Goal: Information Seeking & Learning: Learn about a topic

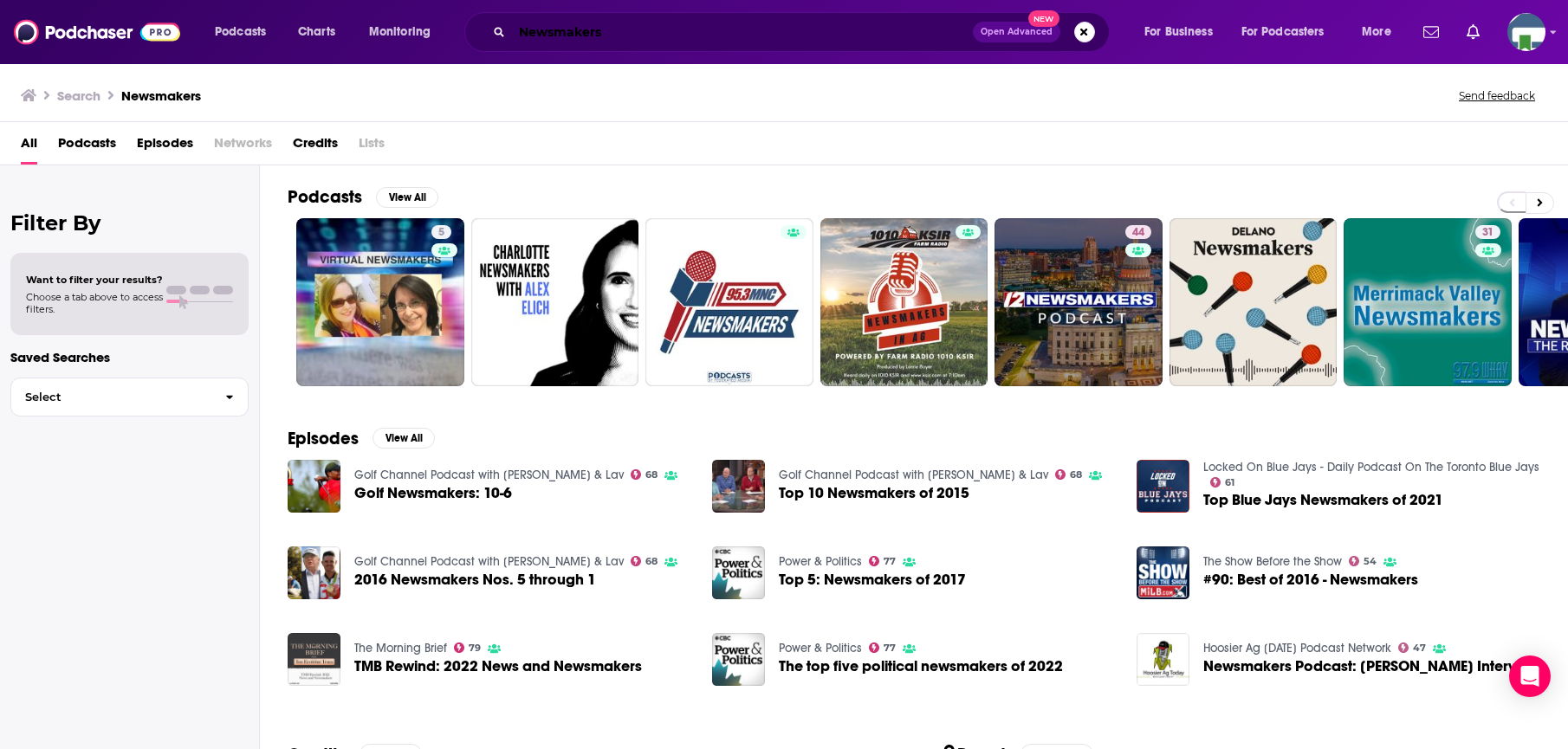
click at [613, 31] on input "Newsmakers" at bounding box center [742, 32] width 461 height 27
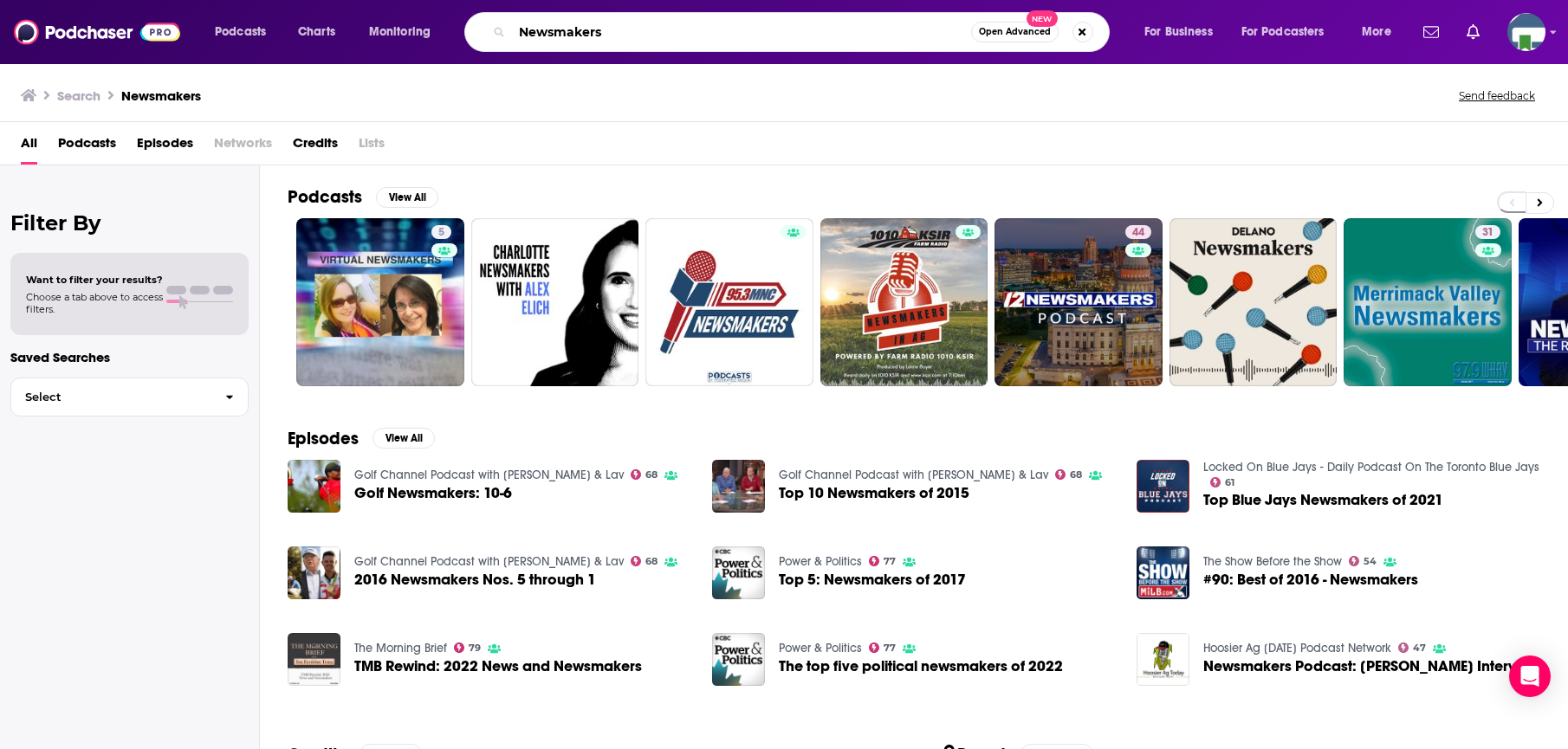
drag, startPoint x: 615, startPoint y: 38, endPoint x: 483, endPoint y: 29, distance: 132.3
click at [483, 29] on div "Newsmakers Open Advanced New" at bounding box center [787, 32] width 646 height 40
type input "Upside Down People"
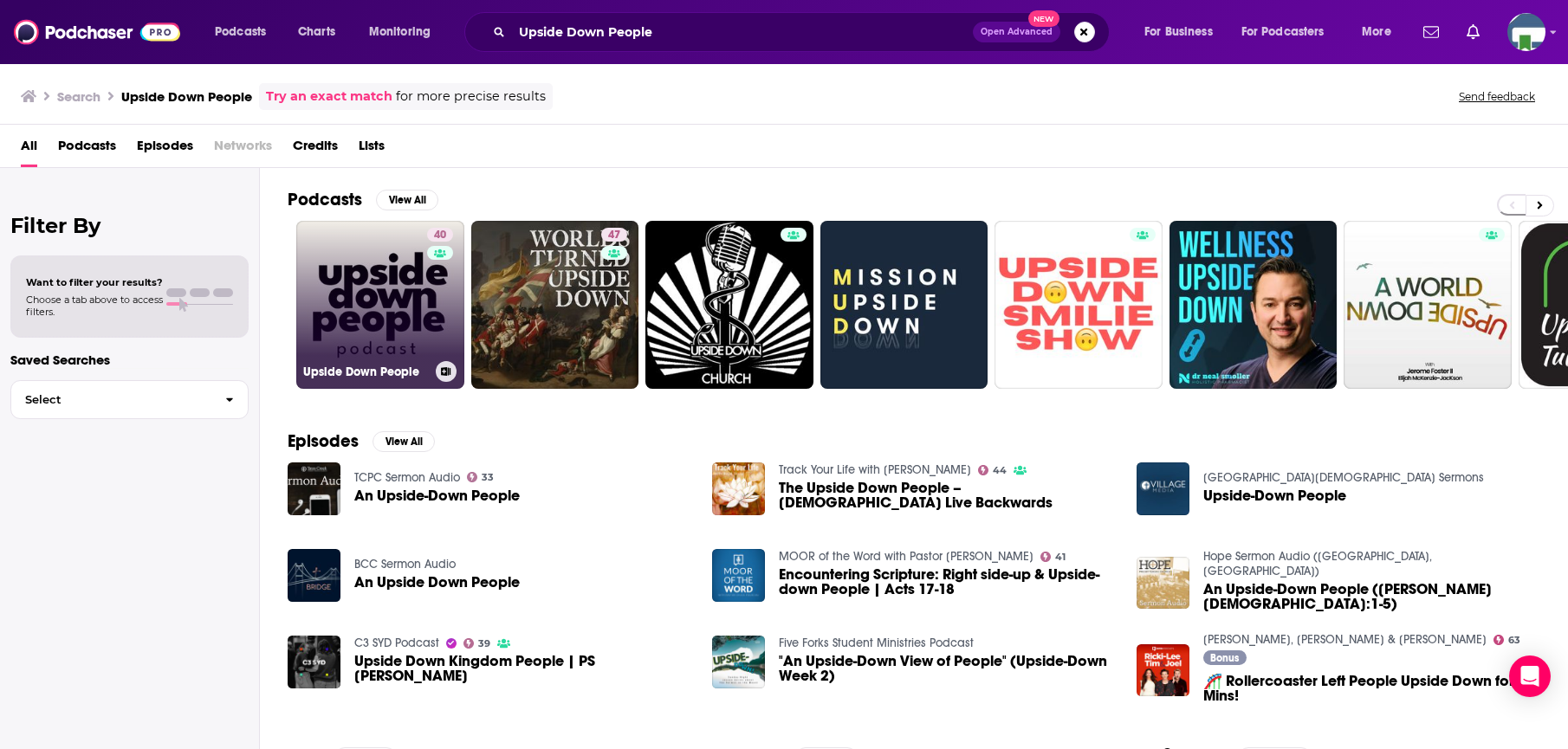
click at [395, 299] on link "40 Upside Down People" at bounding box center [380, 305] width 169 height 168
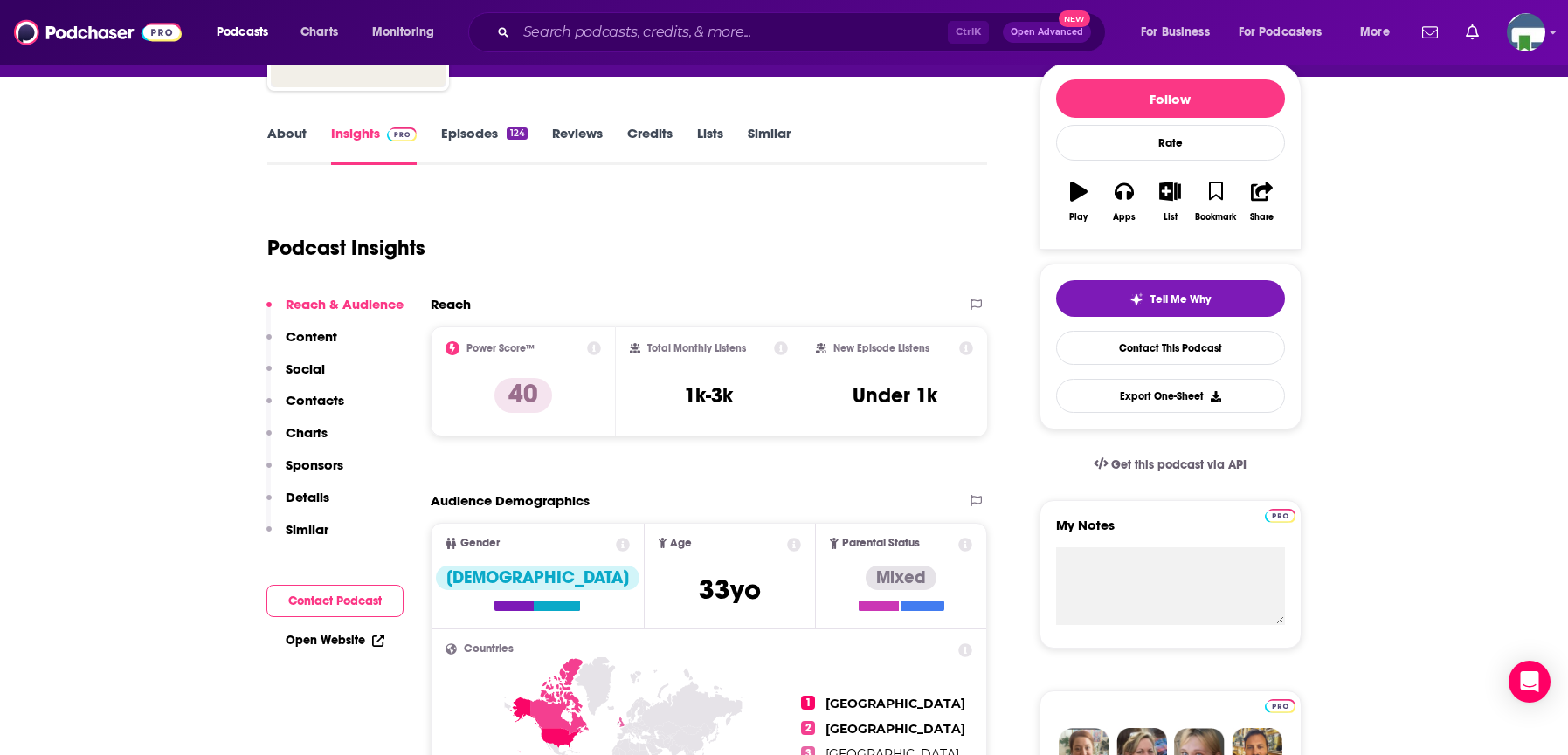
scroll to position [174, 0]
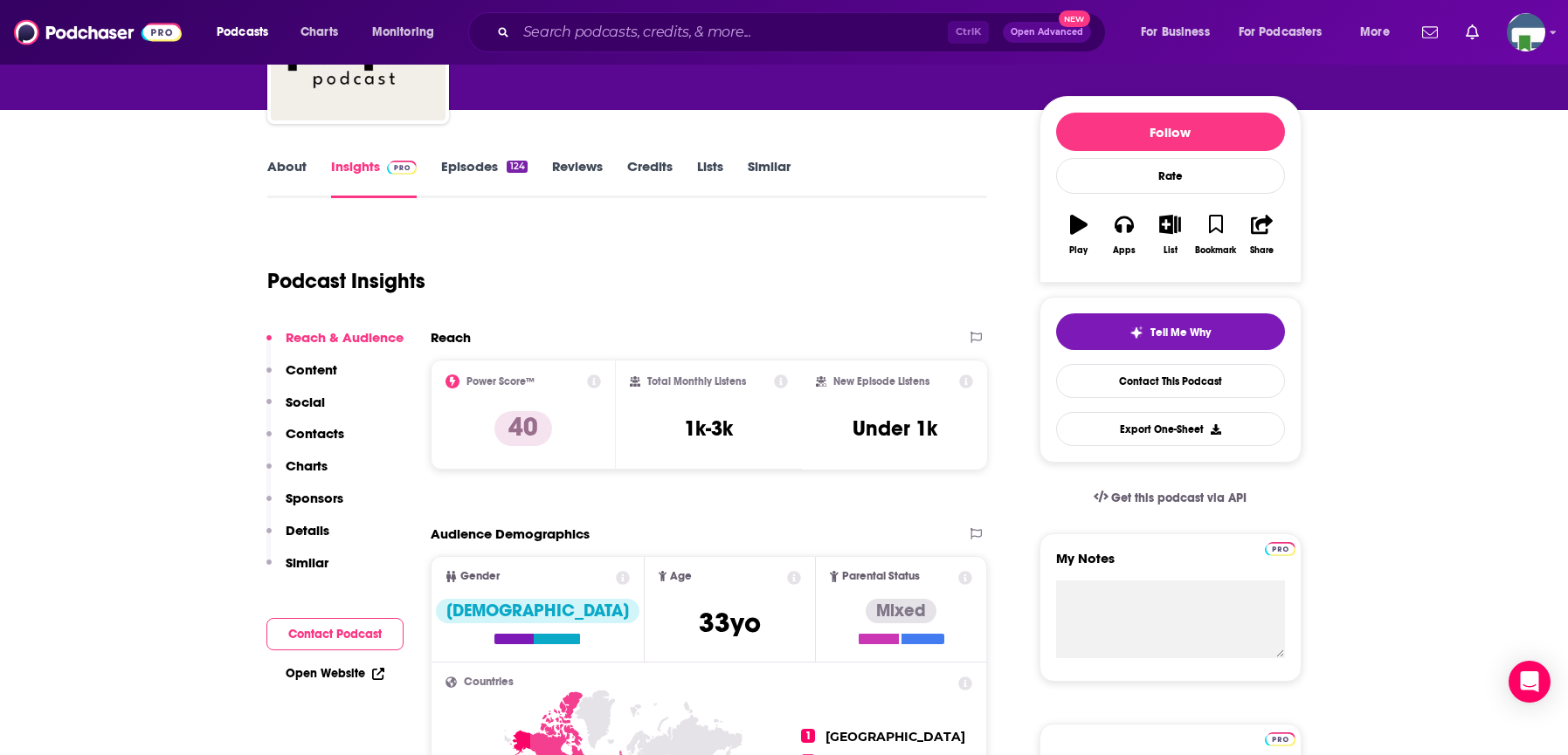
click at [290, 164] on link "About" at bounding box center [286, 178] width 40 height 41
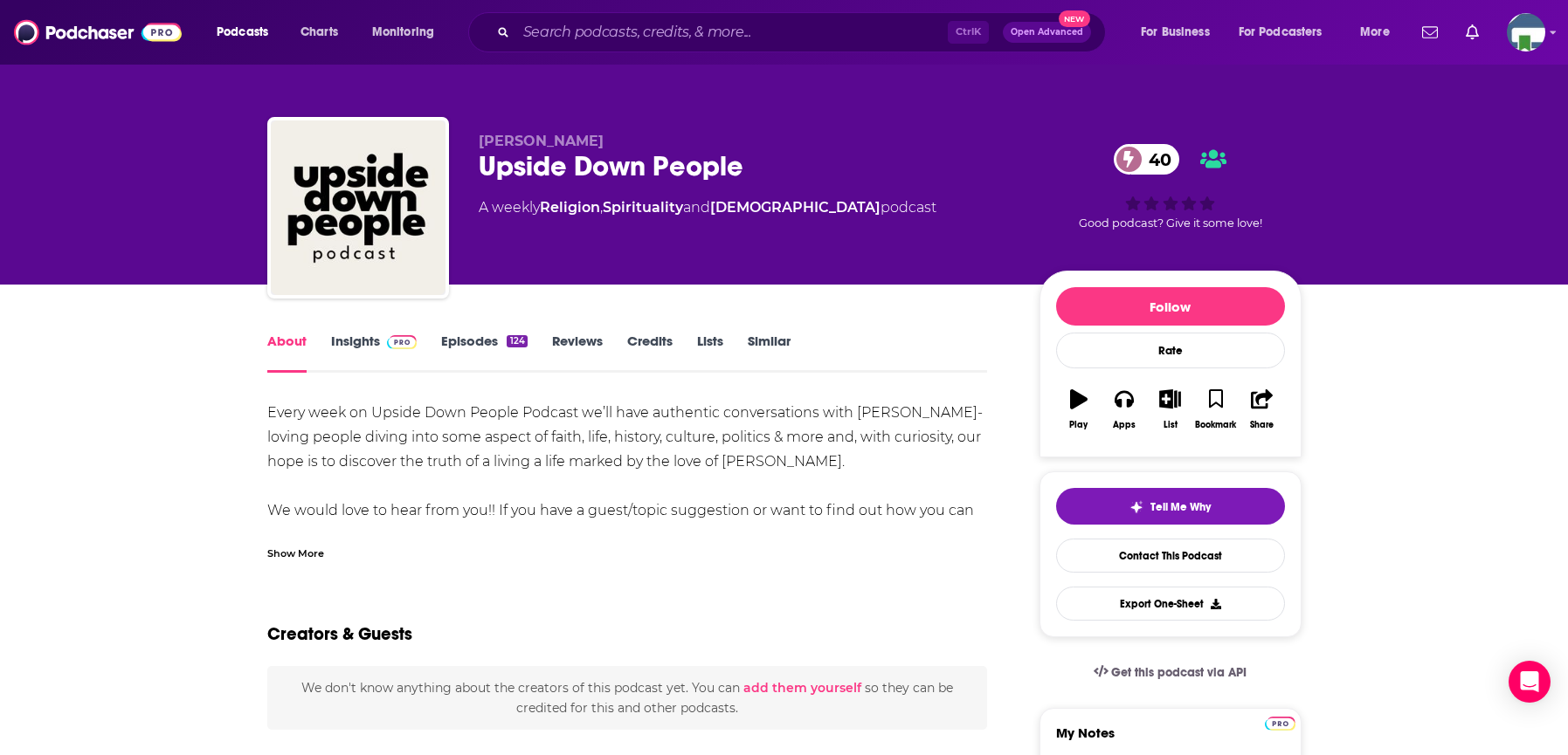
click at [303, 553] on div "Show More" at bounding box center [295, 552] width 56 height 17
